Goal: Transaction & Acquisition: Purchase product/service

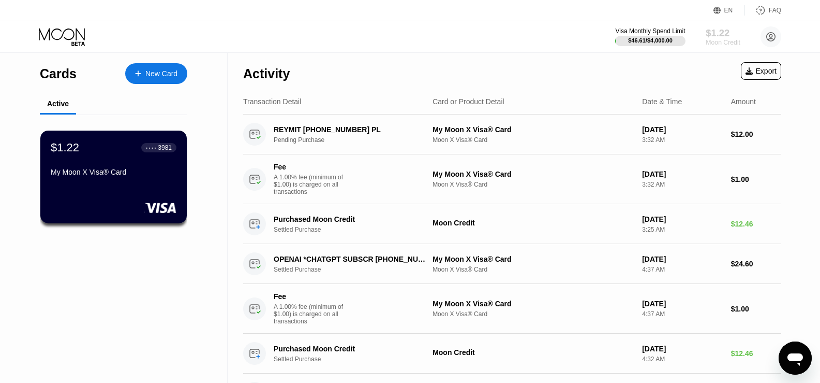
click at [723, 32] on div "$1.22" at bounding box center [723, 32] width 35 height 11
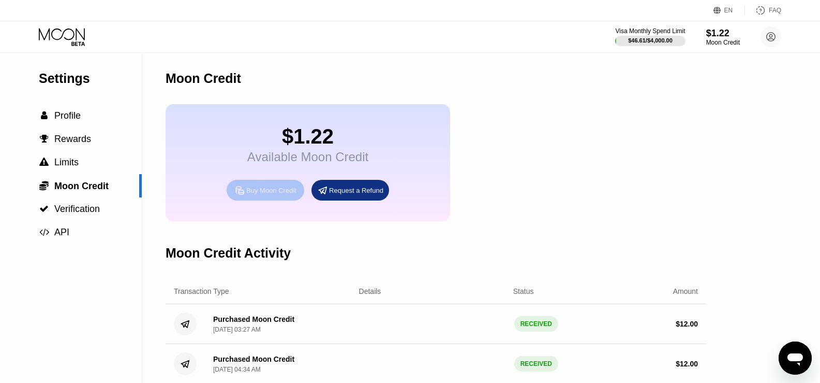
click at [247, 195] on div "Buy Moon Credit" at bounding box center [271, 190] width 50 height 9
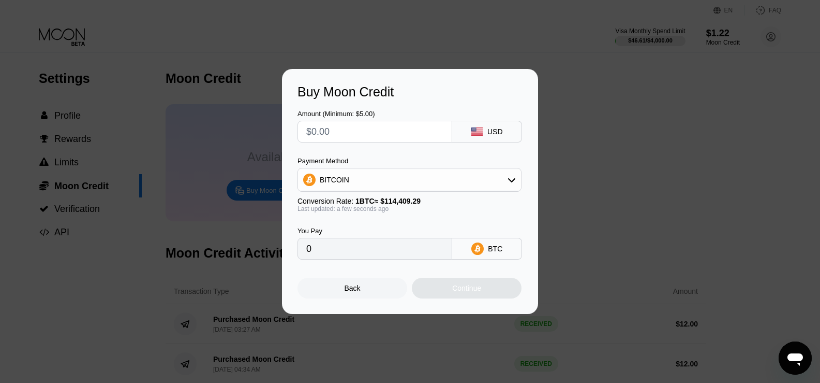
click at [354, 135] on input "text" at bounding box center [374, 131] width 137 height 21
type input "$6"
type input "0.00005245"
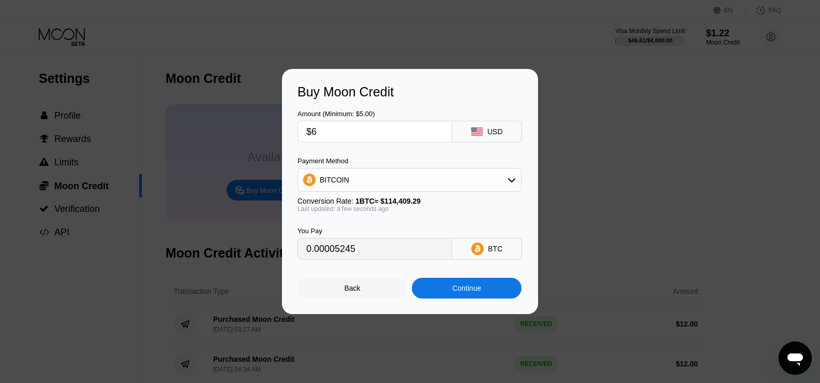
type input "$60"
type input "0.00052444"
type input "$60"
click at [424, 179] on div "BITCOIN" at bounding box center [409, 179] width 223 height 21
click at [346, 233] on span "USDT on TRON" at bounding box center [348, 231] width 52 height 8
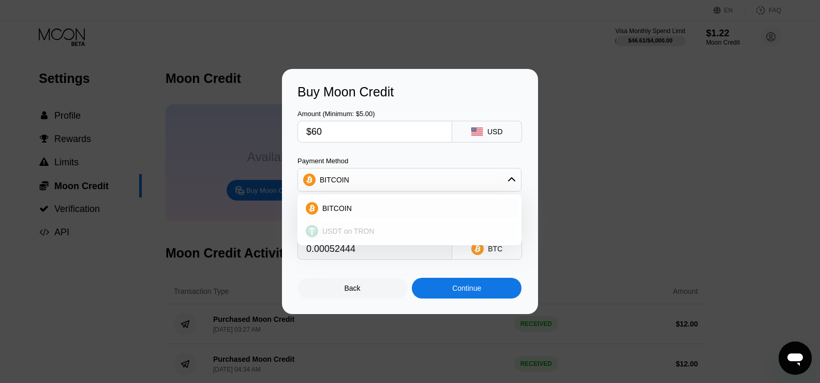
type input "60.61"
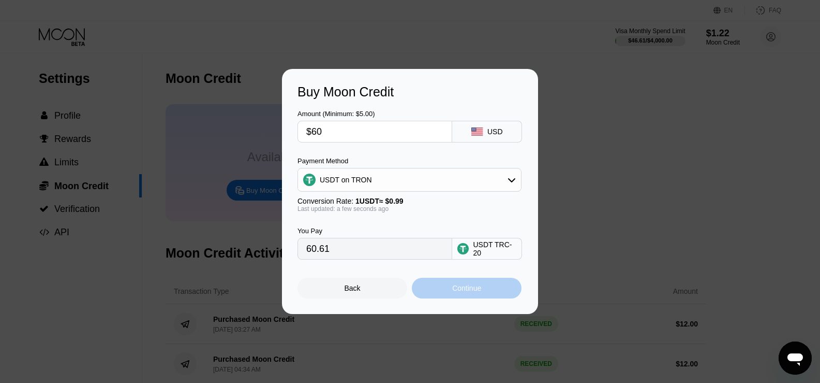
click at [468, 292] on div "Continue" at bounding box center [466, 288] width 29 height 8
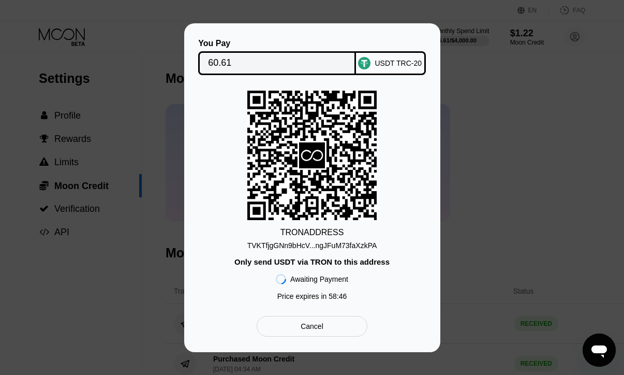
click at [237, 57] on input "60.61" at bounding box center [277, 63] width 138 height 21
click at [389, 63] on div "USDT TRC-20" at bounding box center [398, 63] width 47 height 8
click at [343, 249] on div "TVKTfjgGNn9bHcV...ngJFuM73faXzkPA" at bounding box center [312, 245] width 130 height 8
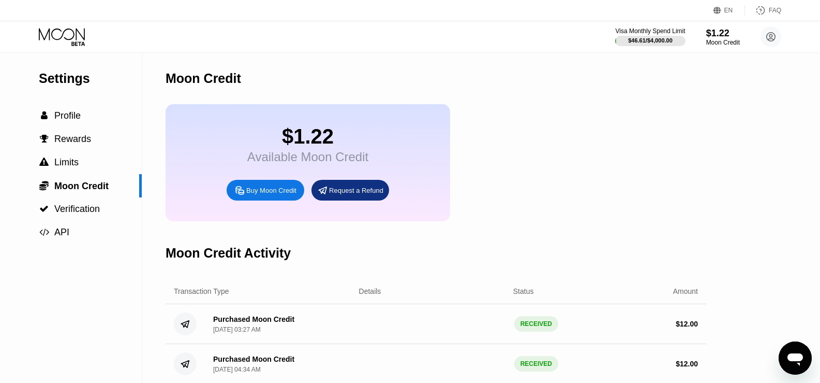
click at [274, 195] on div "Buy Moon Credit" at bounding box center [271, 190] width 50 height 9
type input "0"
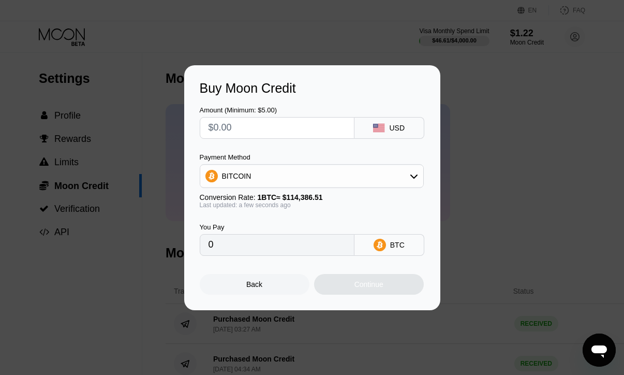
click at [264, 129] on input "text" at bounding box center [277, 127] width 137 height 21
type input "$60"
type input "0.00052454"
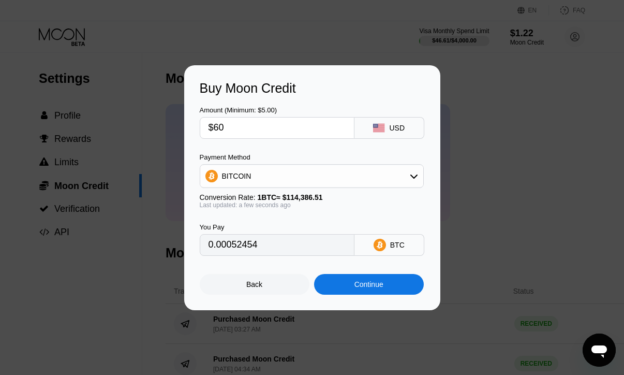
type input "$60"
click at [354, 188] on div "Payment Method BITCOIN Conversion Rate: 1 BTC ≈ $114,386.51 Last updated: a few…" at bounding box center [312, 180] width 224 height 55
click at [351, 181] on div "BITCOIN" at bounding box center [311, 176] width 223 height 21
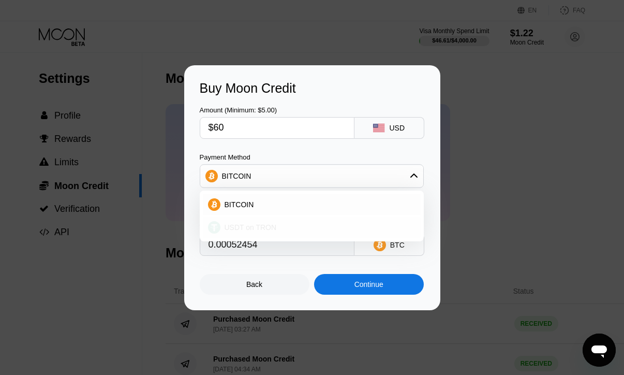
click at [251, 227] on span "USDT on TRON" at bounding box center [251, 227] width 52 height 8
type input "60.61"
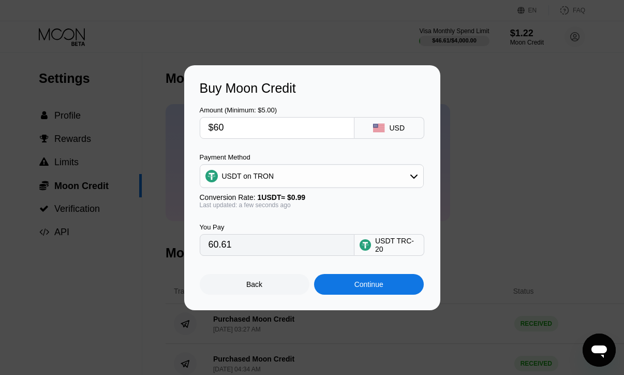
click at [364, 281] on div "Continue" at bounding box center [369, 284] width 110 height 21
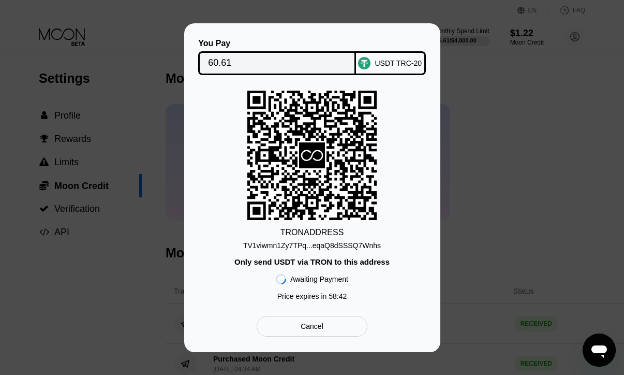
click at [352, 248] on div "TV1viwmn1Zy7TPq...eqaQ8dSSSQ7Wnhs" at bounding box center [312, 245] width 138 height 8
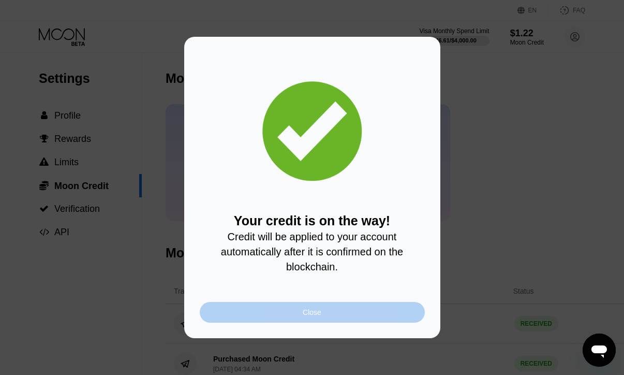
click at [299, 308] on div "Close" at bounding box center [312, 312] width 225 height 21
